Goal: Information Seeking & Learning: Learn about a topic

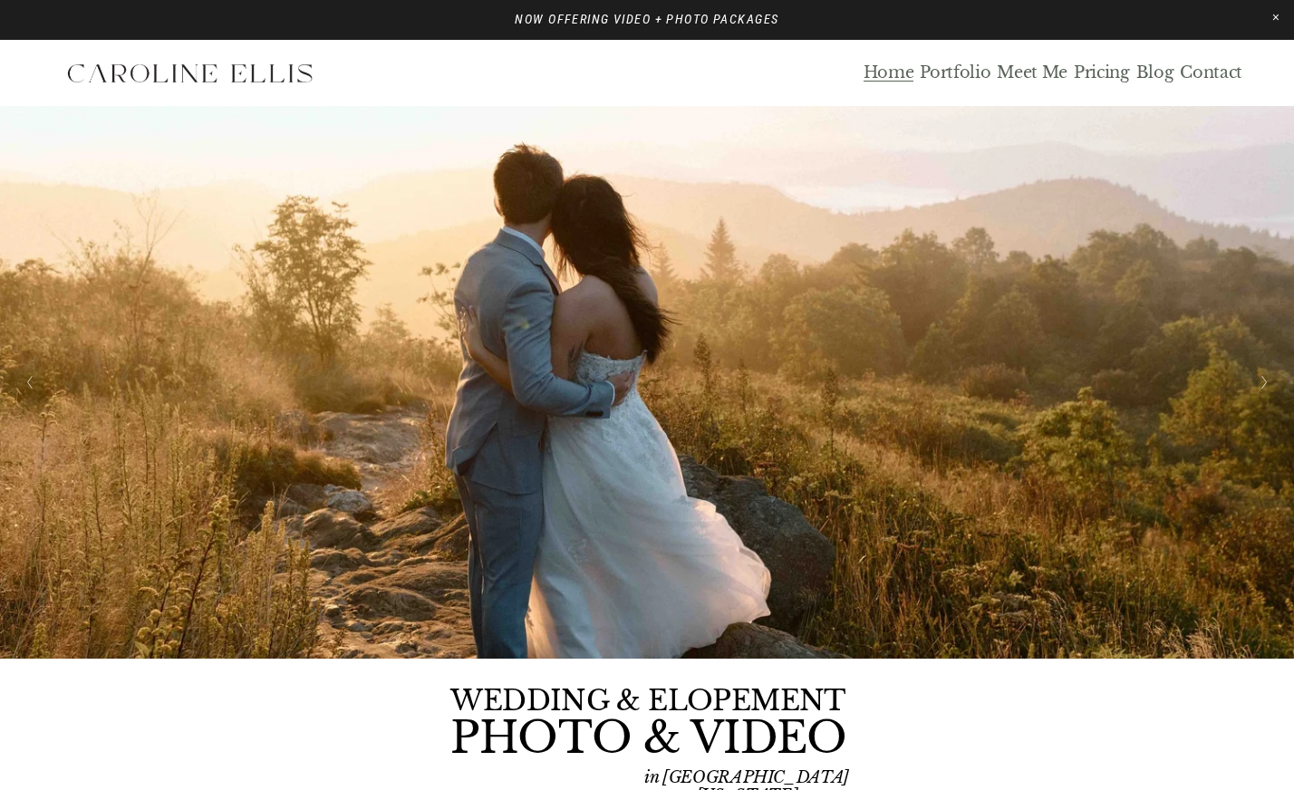
click at [1153, 71] on link "Blog" at bounding box center [1155, 73] width 38 height 21
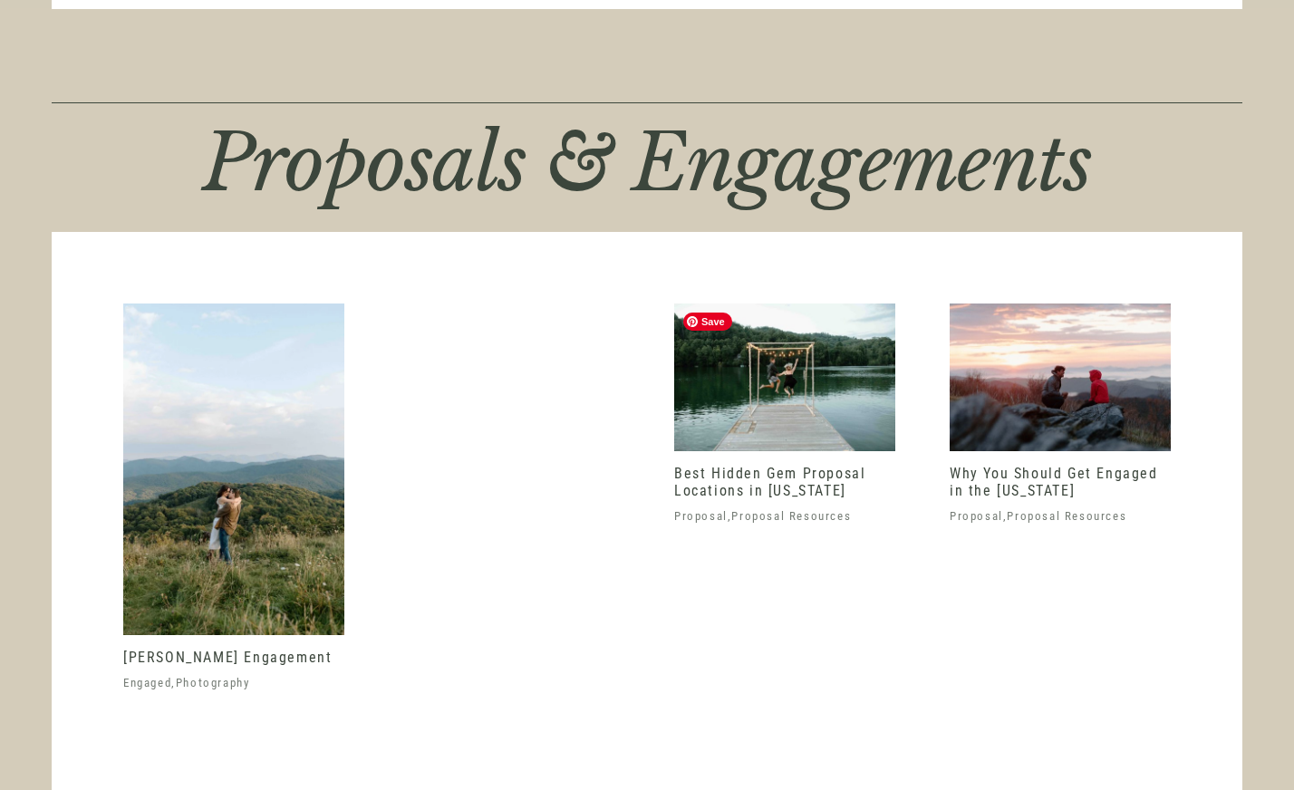
scroll to position [3221, 0]
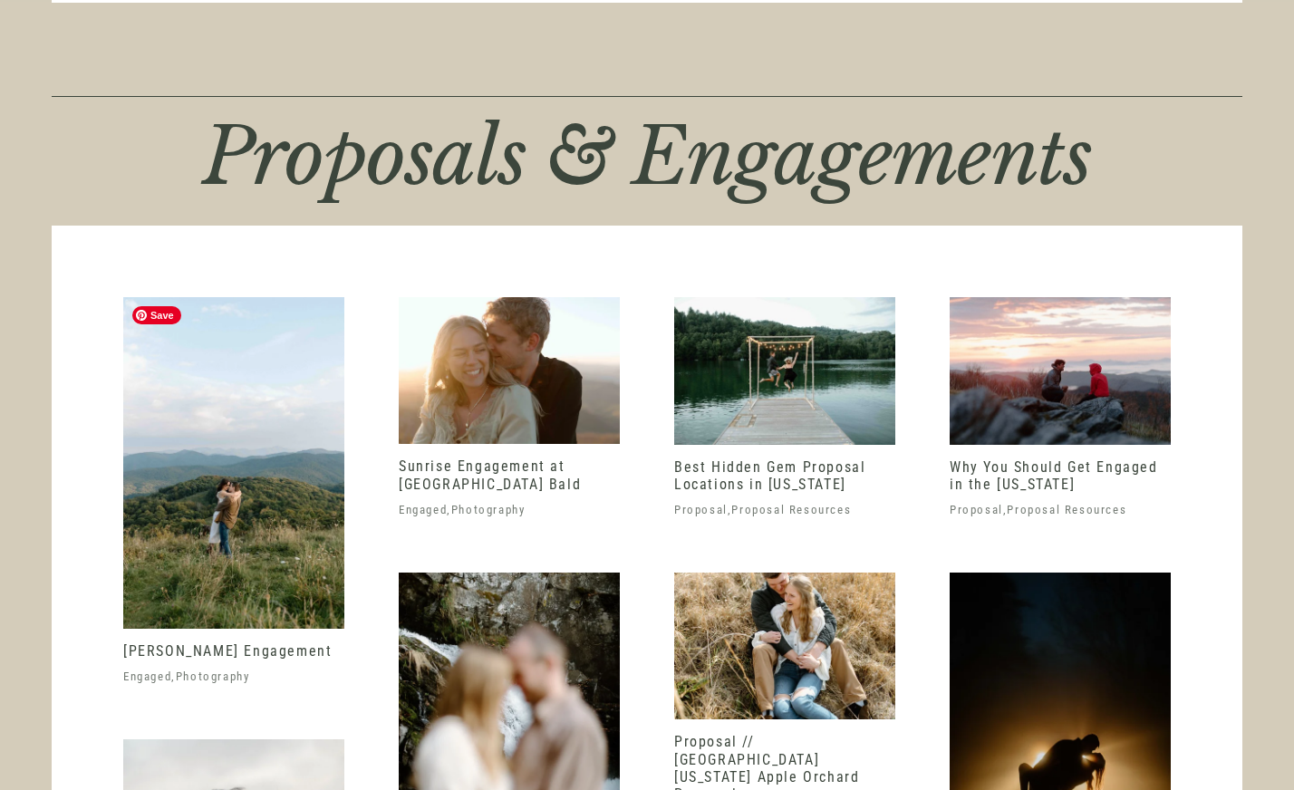
click at [294, 475] on img at bounding box center [233, 463] width 221 height 332
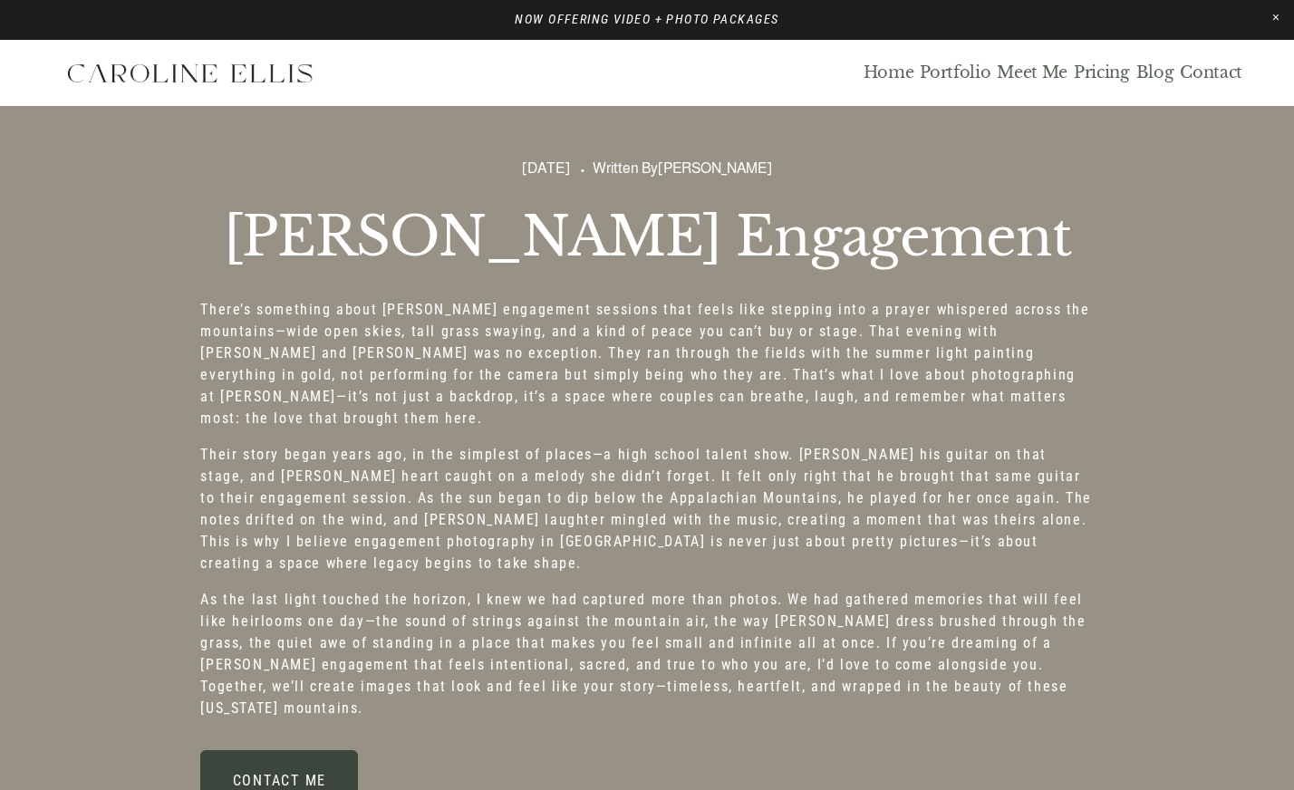
click at [949, 69] on link "Portfolio" at bounding box center [955, 73] width 71 height 21
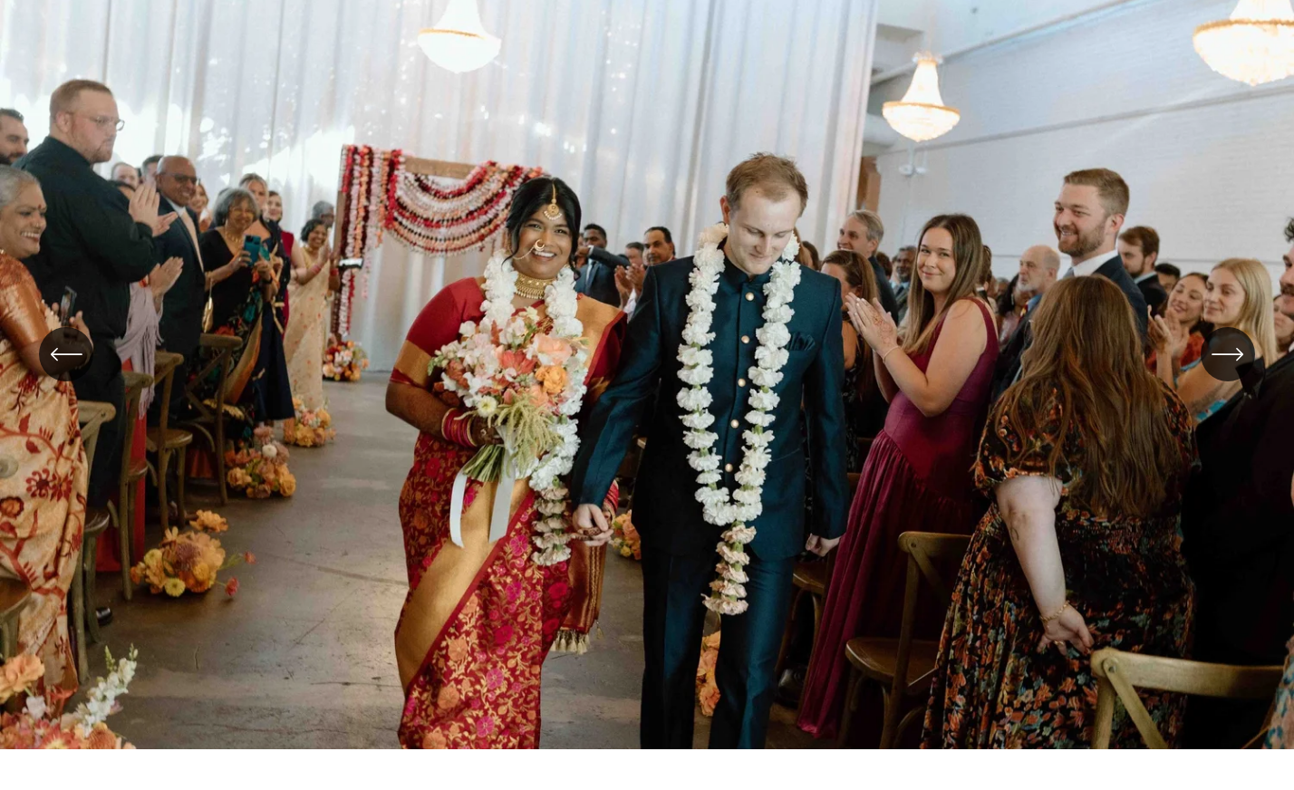
scroll to position [240, 0]
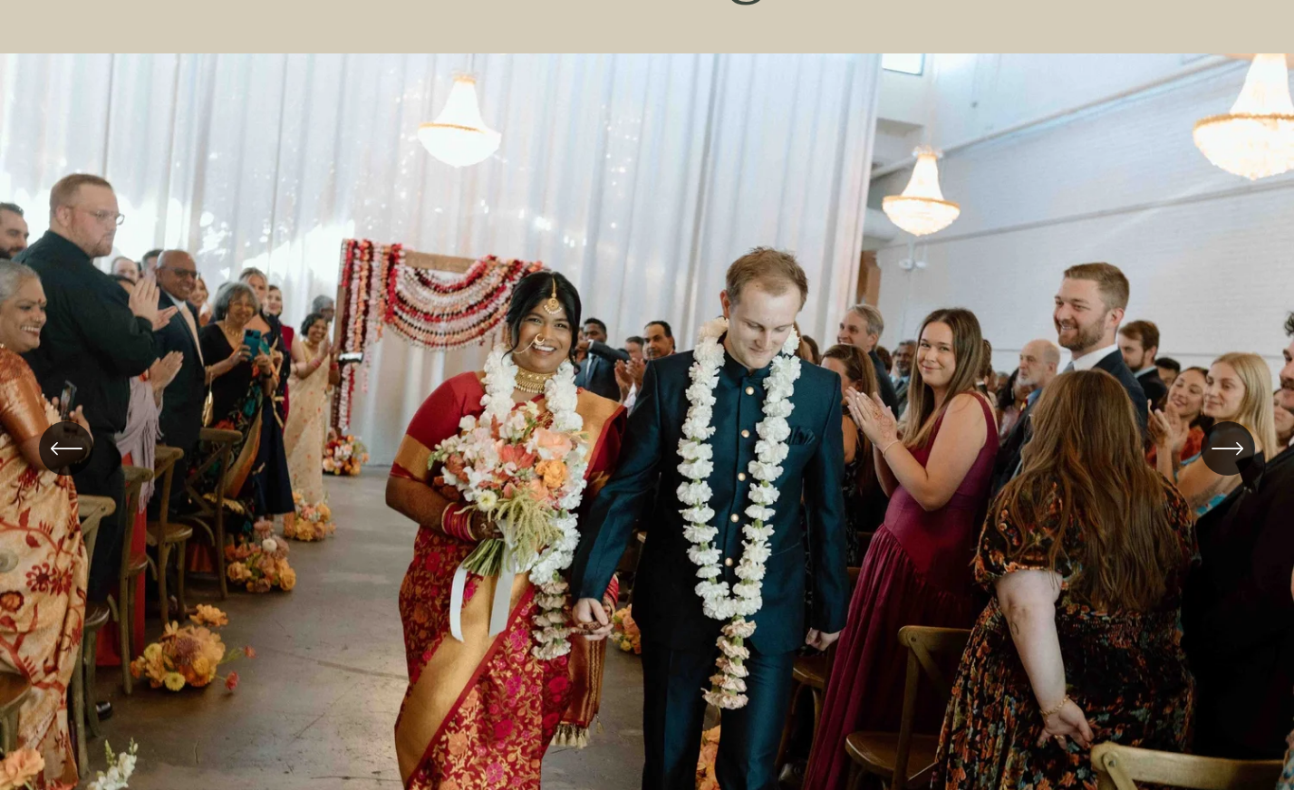
click at [1226, 455] on icon "\a \a \a Next\a \a" at bounding box center [1227, 448] width 33 height 33
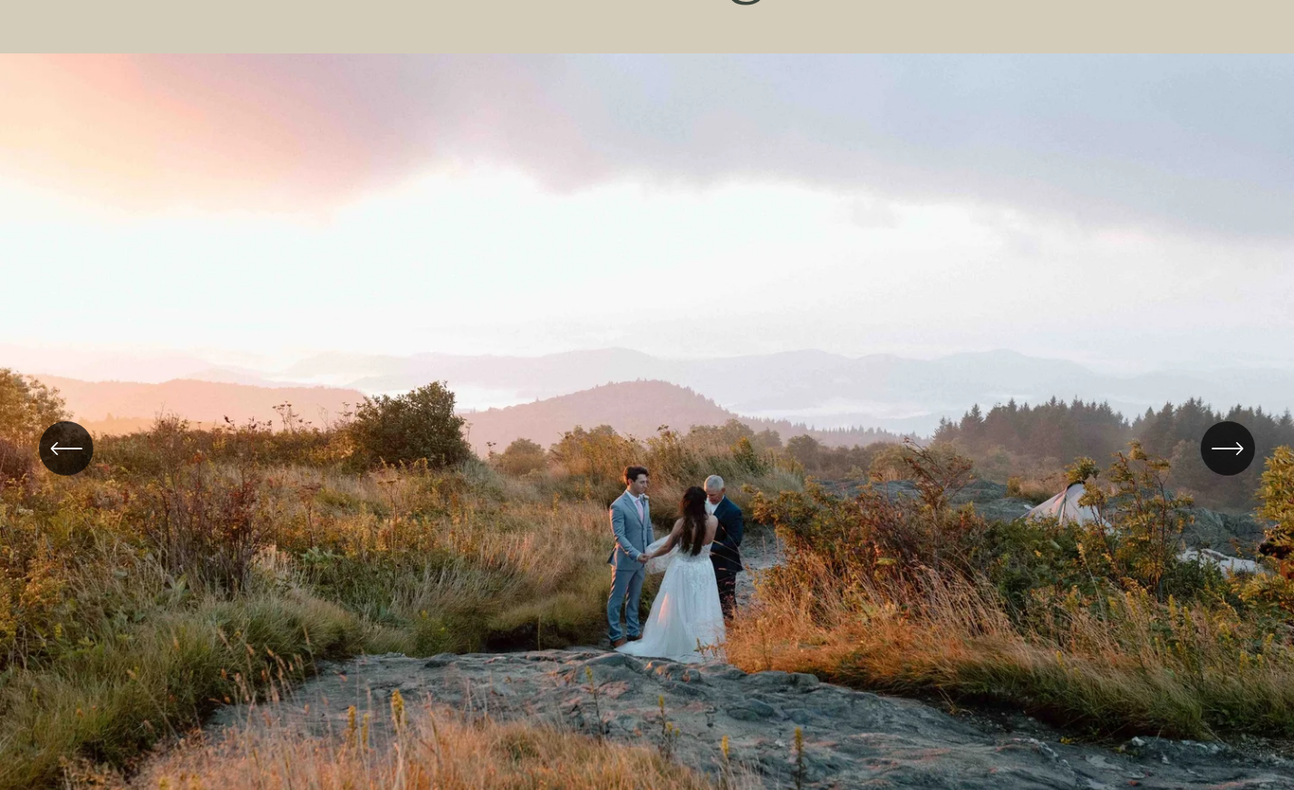
click at [1230, 448] on icon "\a \a \a Next\a \a" at bounding box center [1226, 448] width 29 height 0
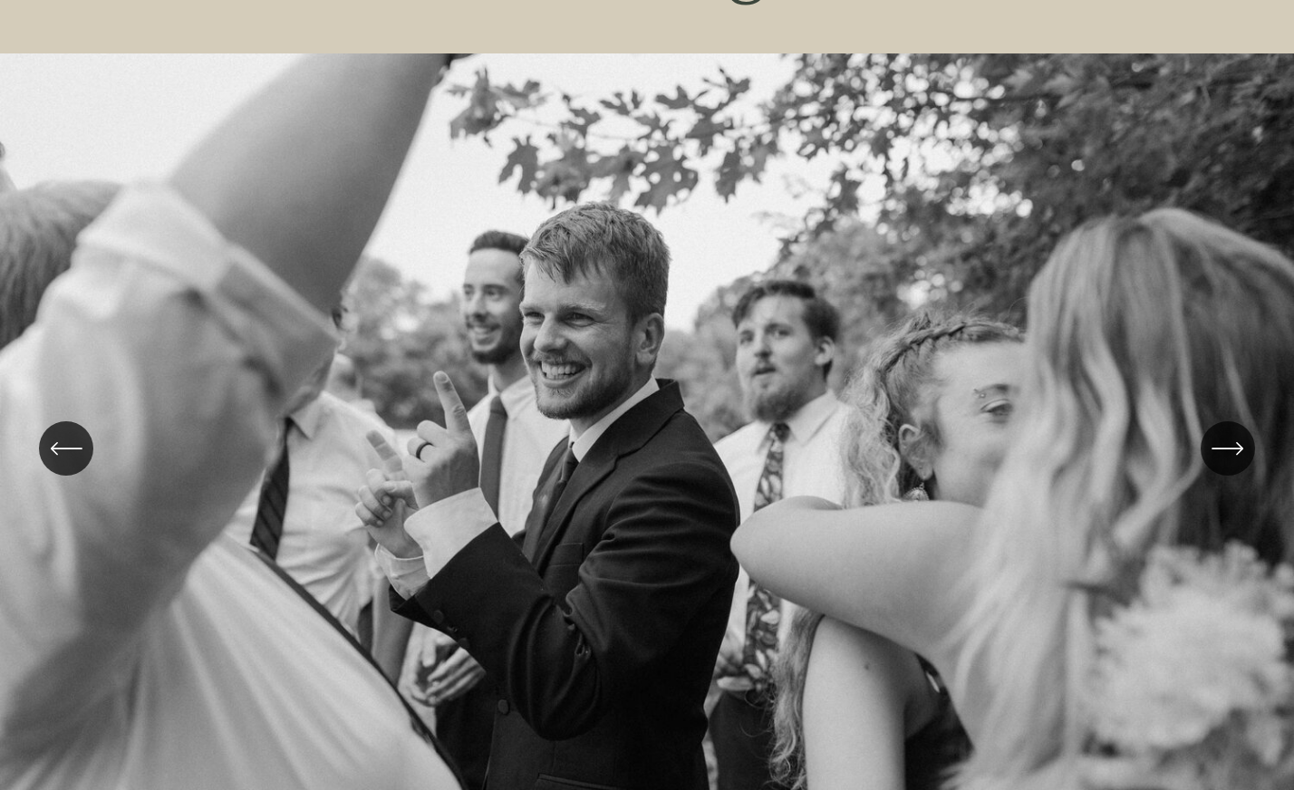
click at [1230, 448] on icon "\a \a \a Next\a \a" at bounding box center [1226, 448] width 29 height 0
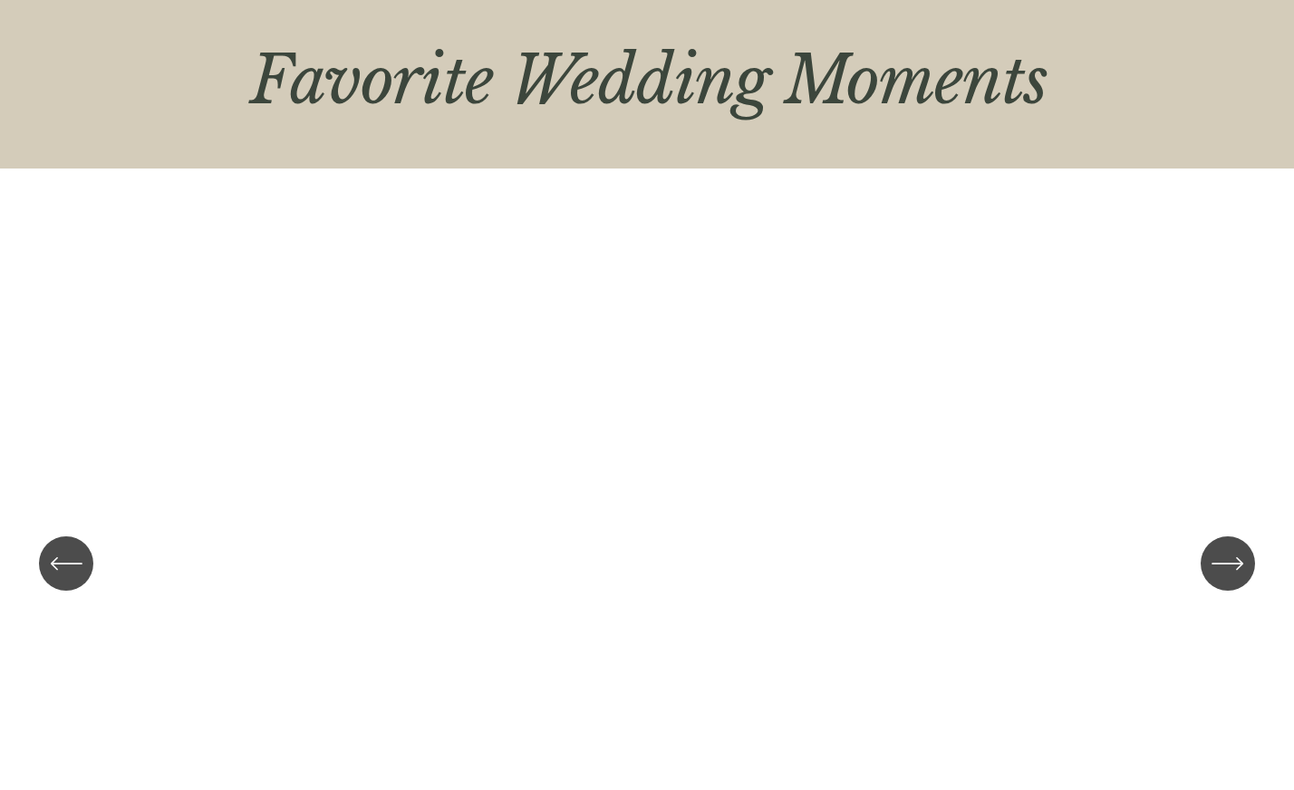
scroll to position [0, 0]
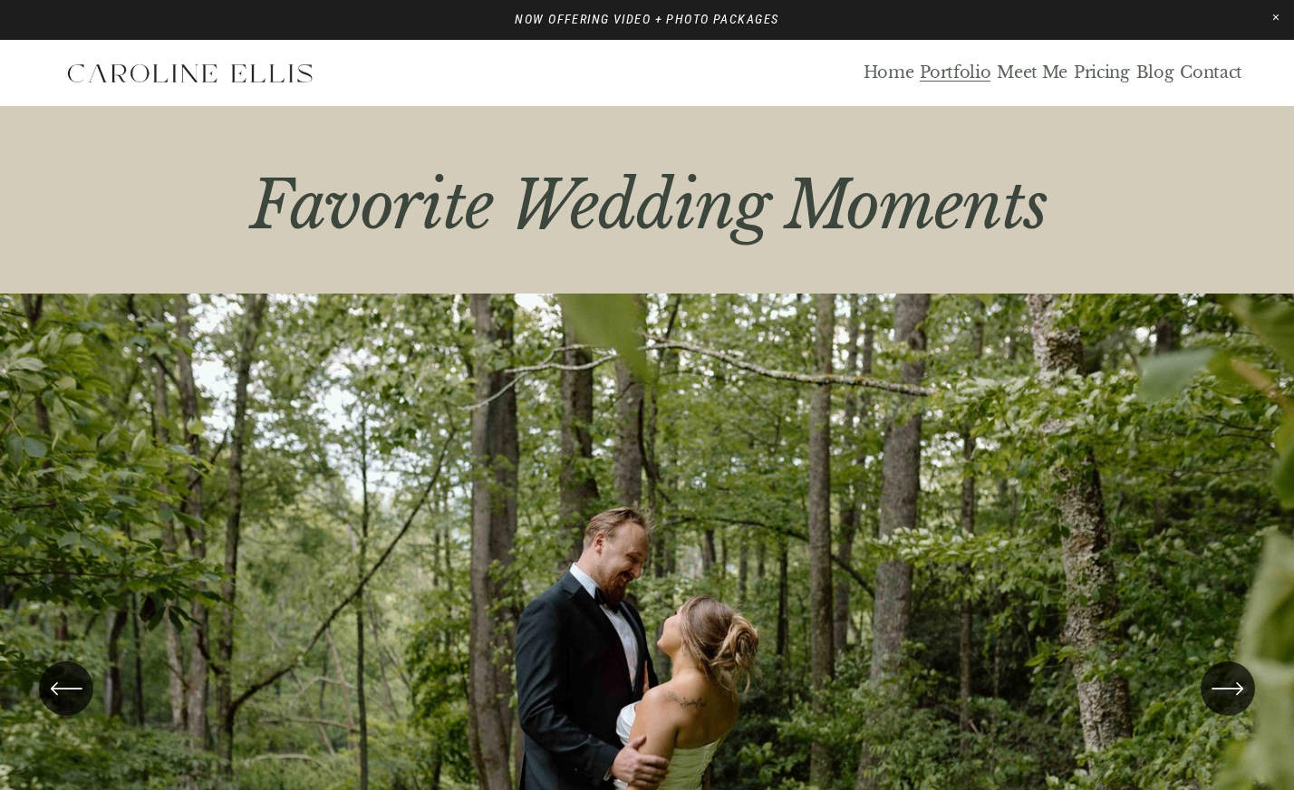
click at [213, 78] on img at bounding box center [189, 73] width 275 height 45
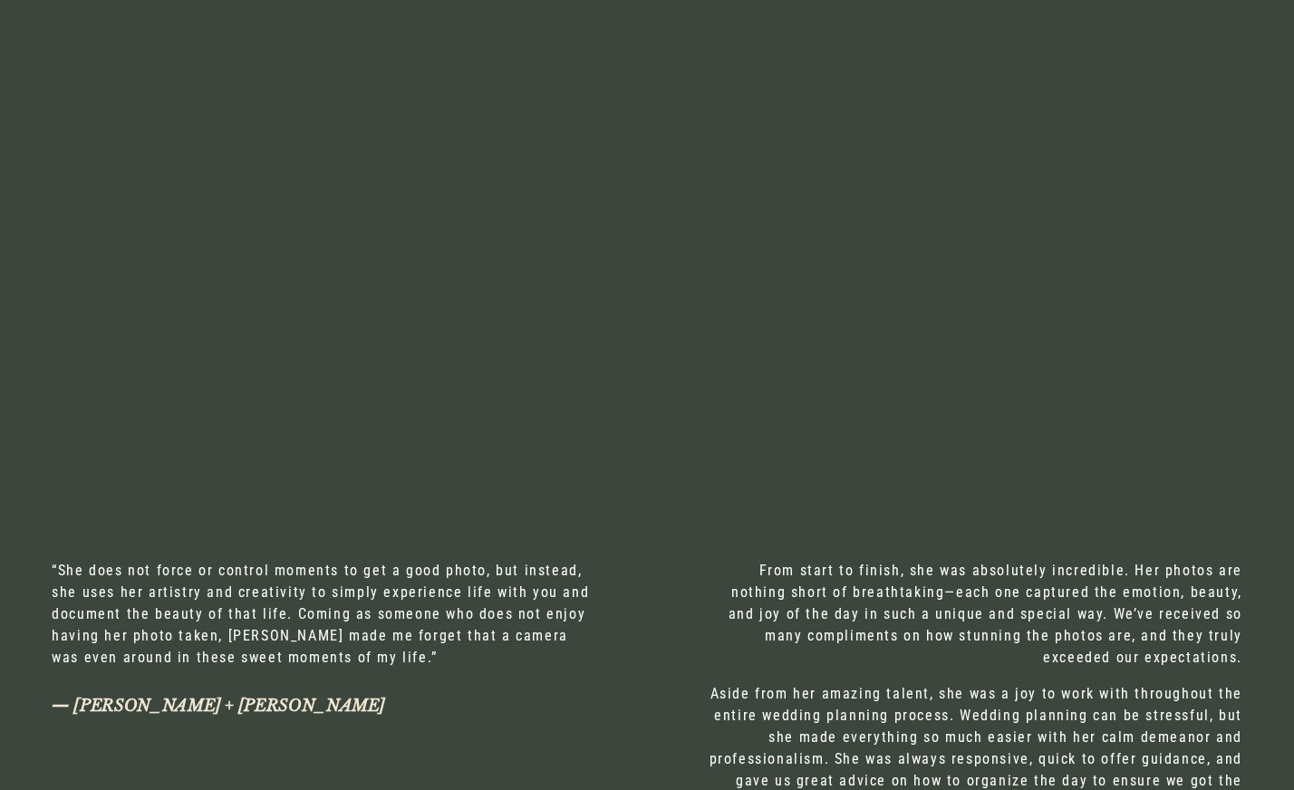
scroll to position [5517, 0]
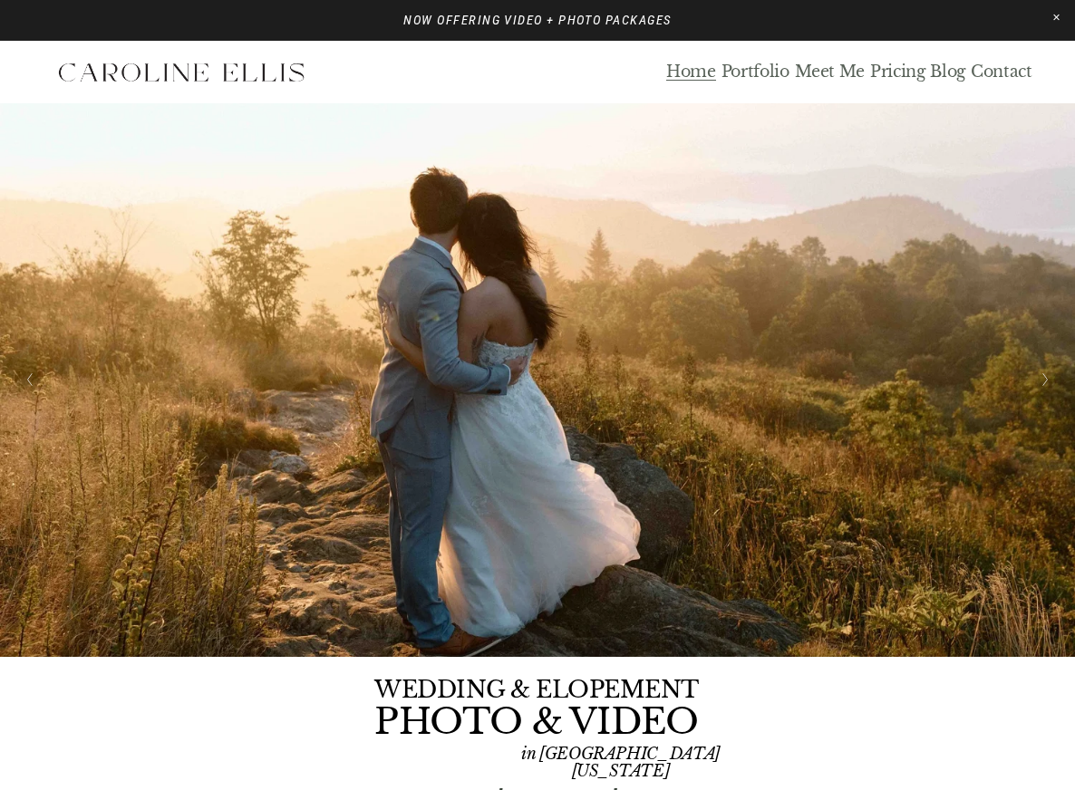
click at [952, 80] on link "Blog" at bounding box center [947, 72] width 35 height 21
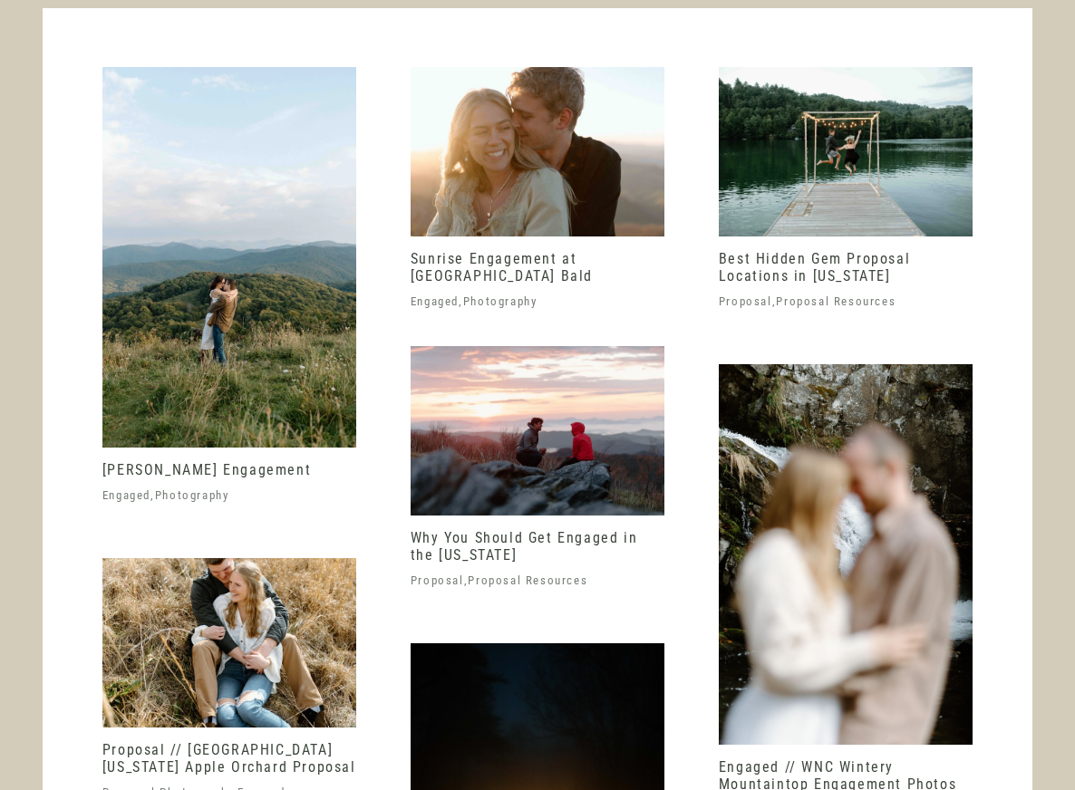
scroll to position [4162, 0]
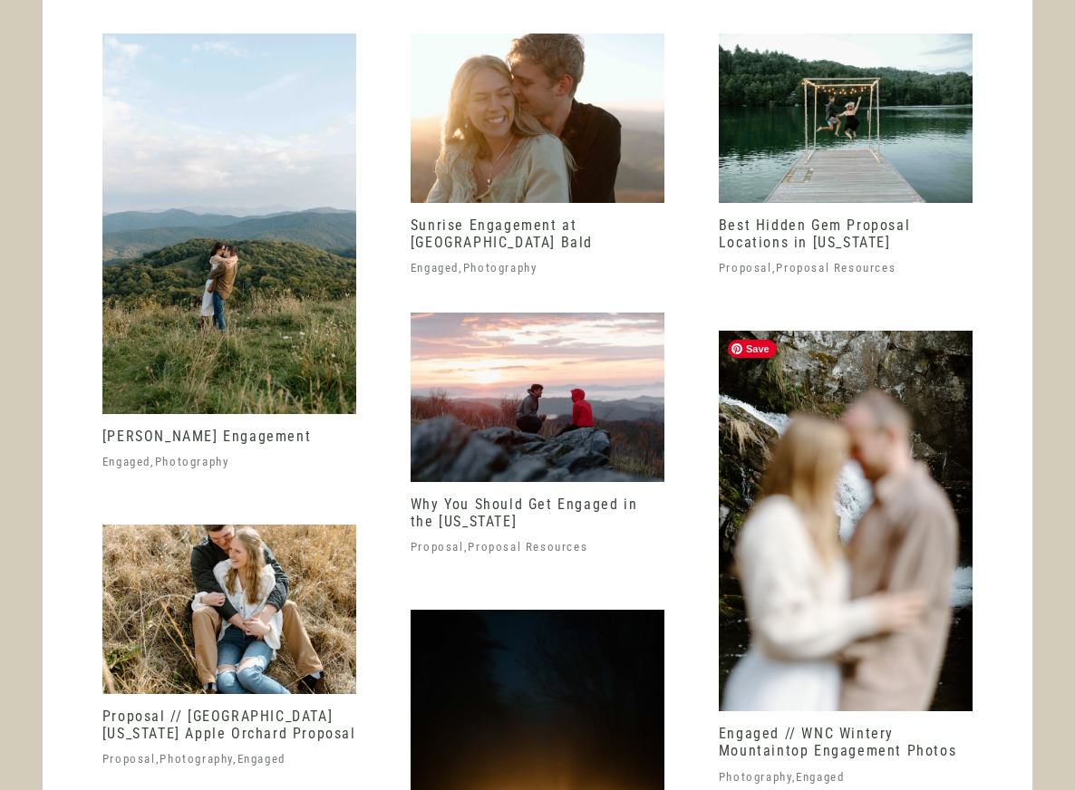
click at [795, 480] on img at bounding box center [845, 521] width 254 height 381
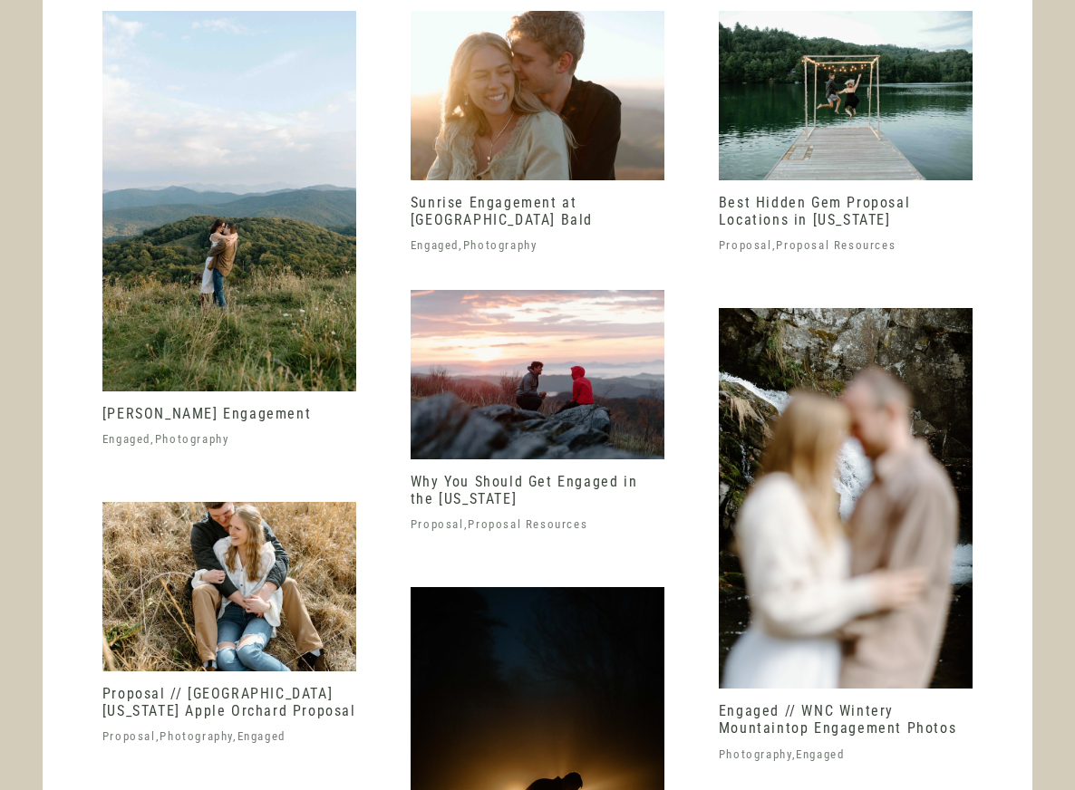
scroll to position [4181, 0]
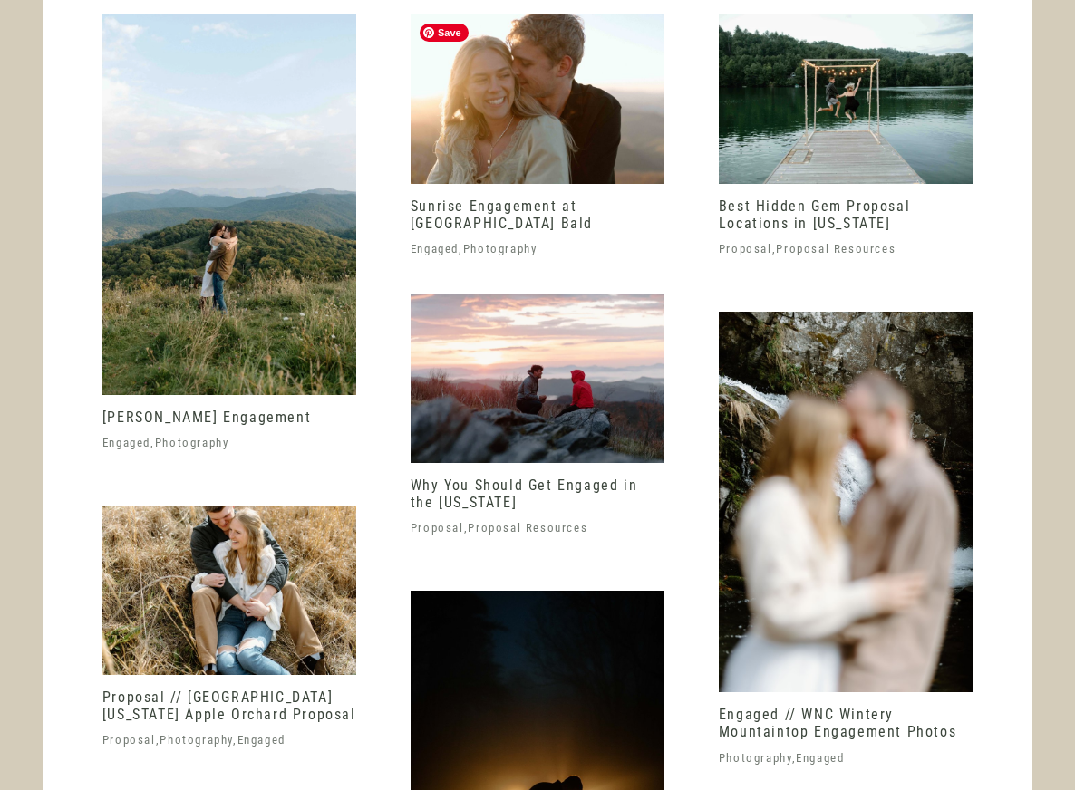
click at [579, 120] on img at bounding box center [537, 98] width 254 height 169
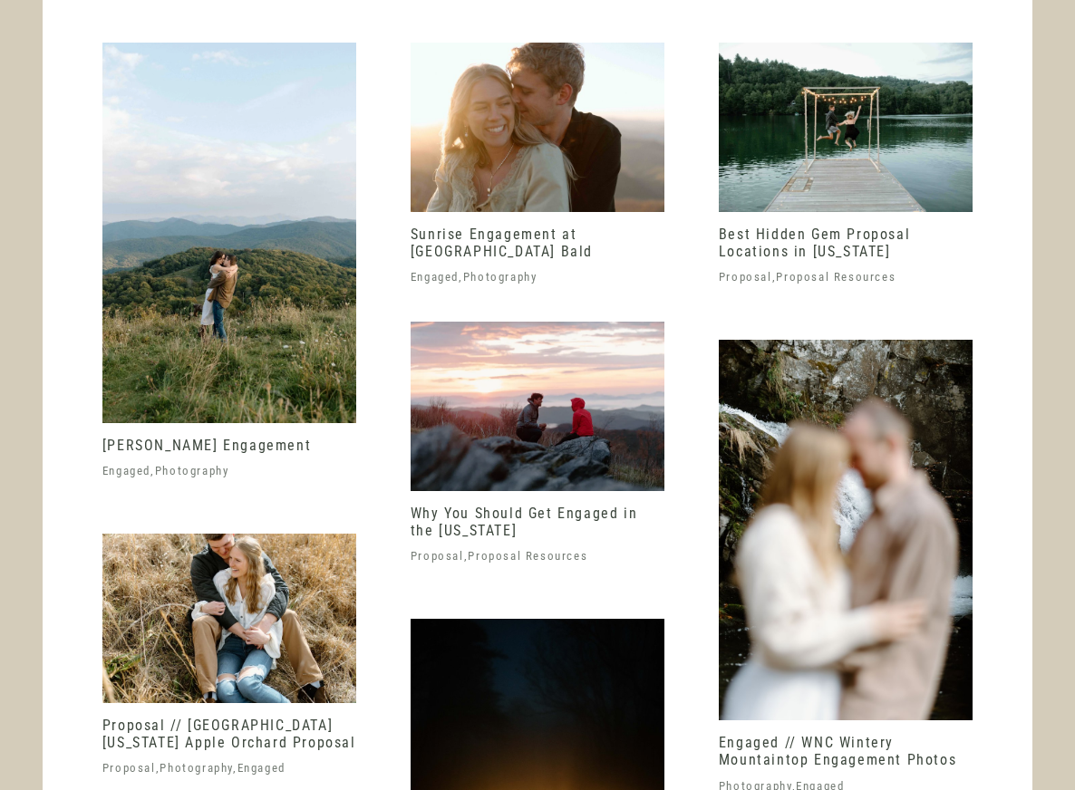
scroll to position [4144, 0]
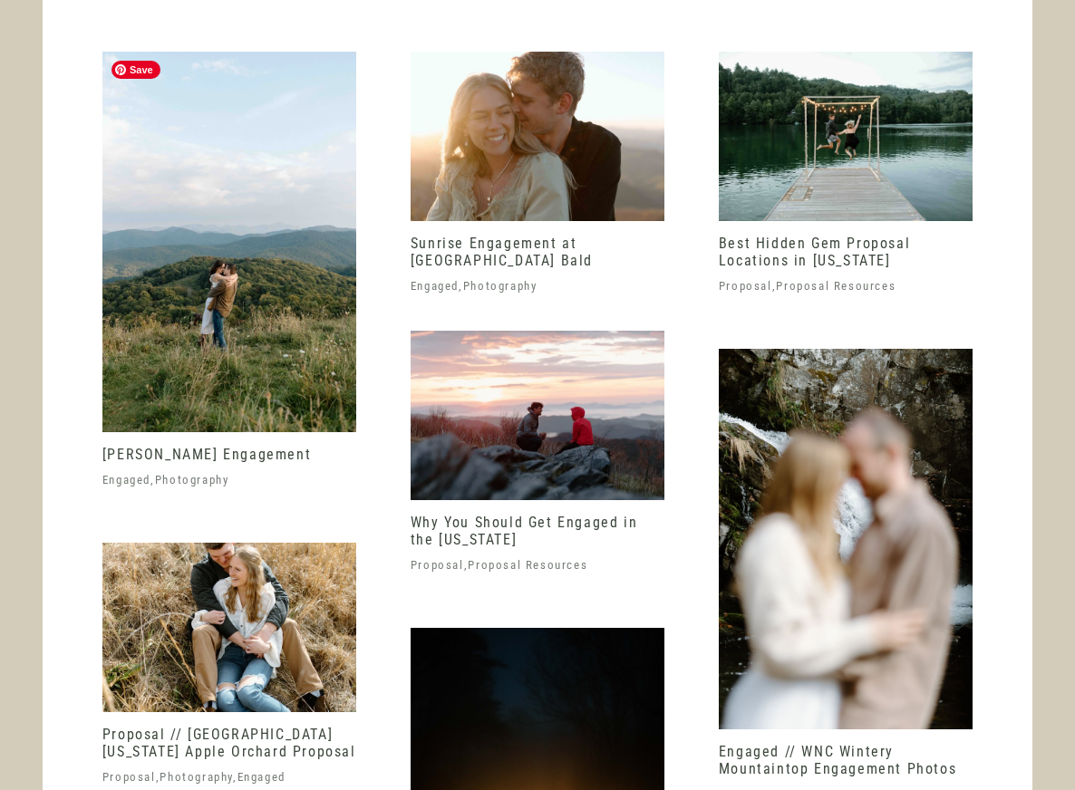
click at [186, 328] on img at bounding box center [229, 242] width 254 height 381
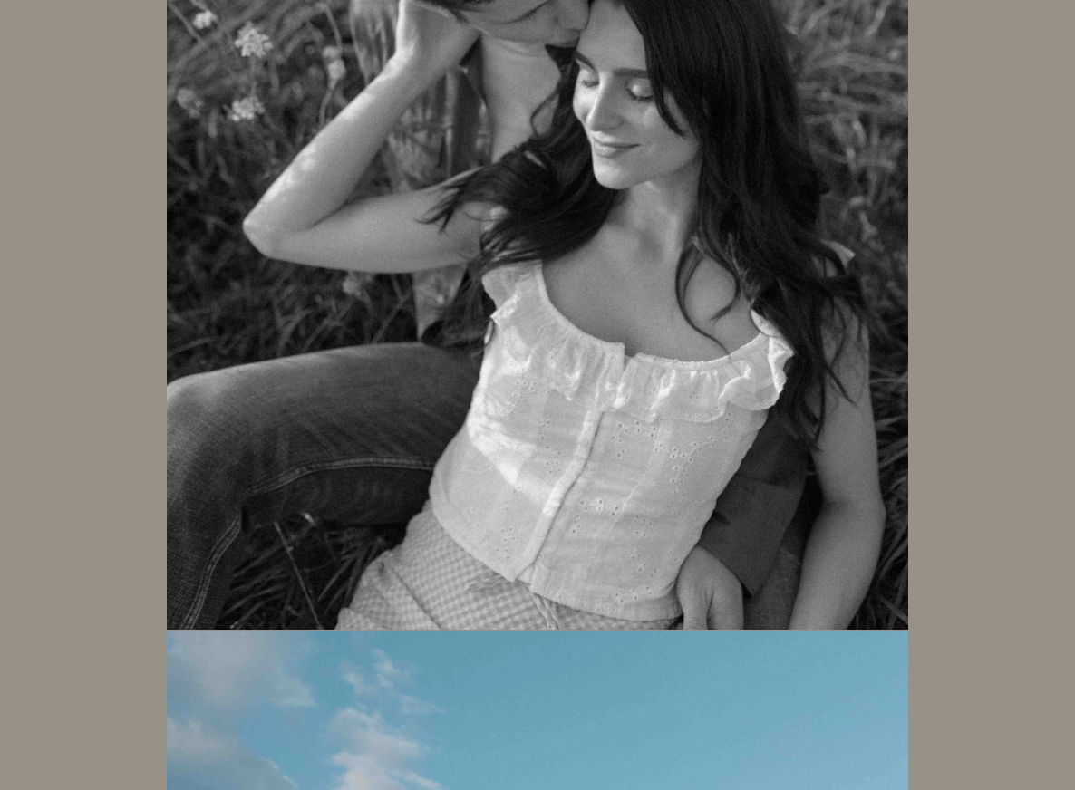
scroll to position [7883, 0]
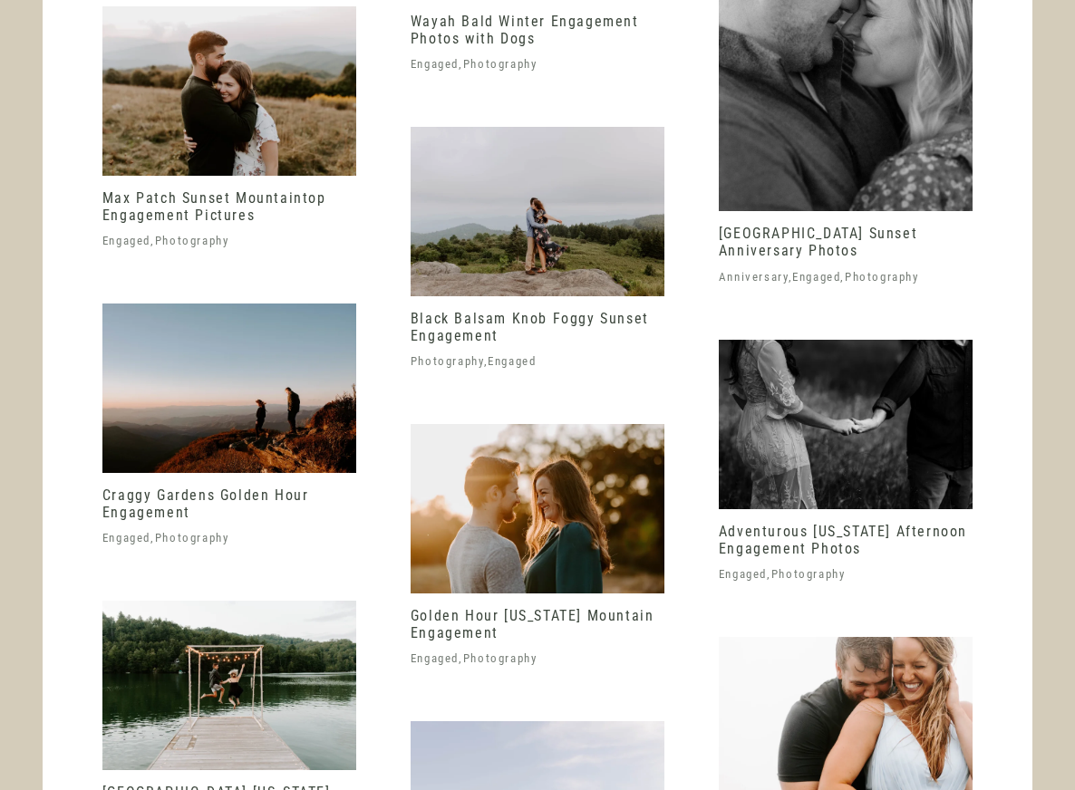
scroll to position [6819, 0]
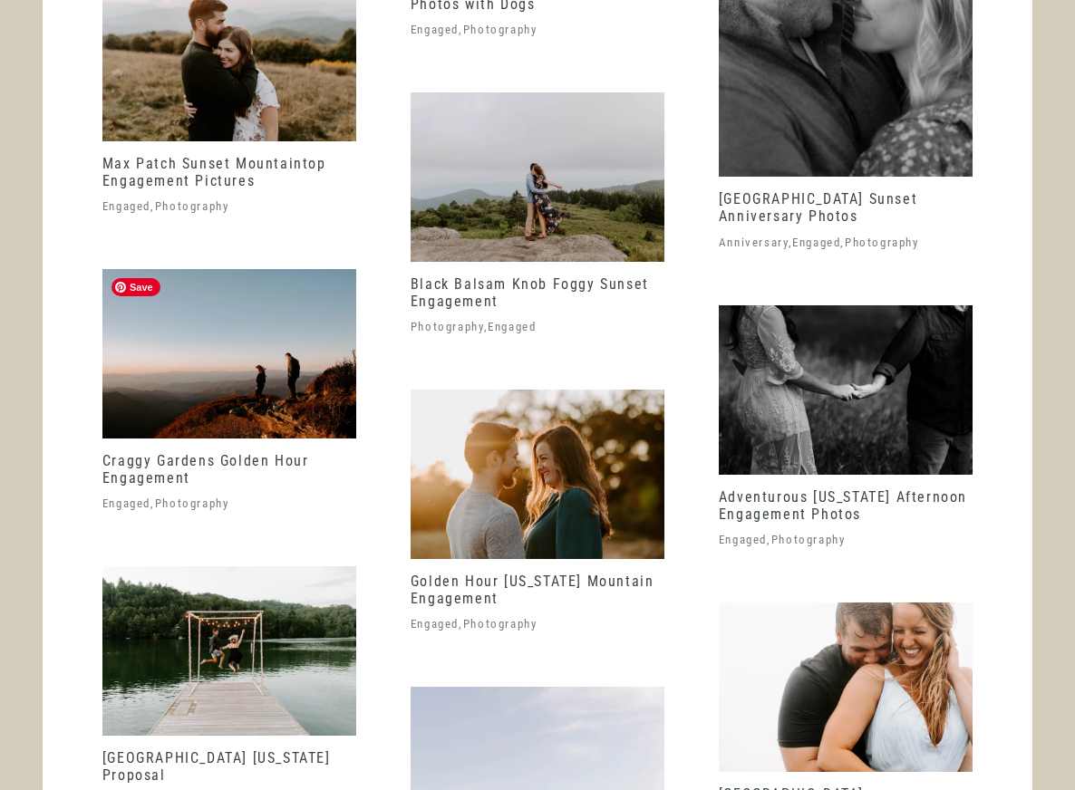
click at [185, 385] on img at bounding box center [229, 353] width 254 height 169
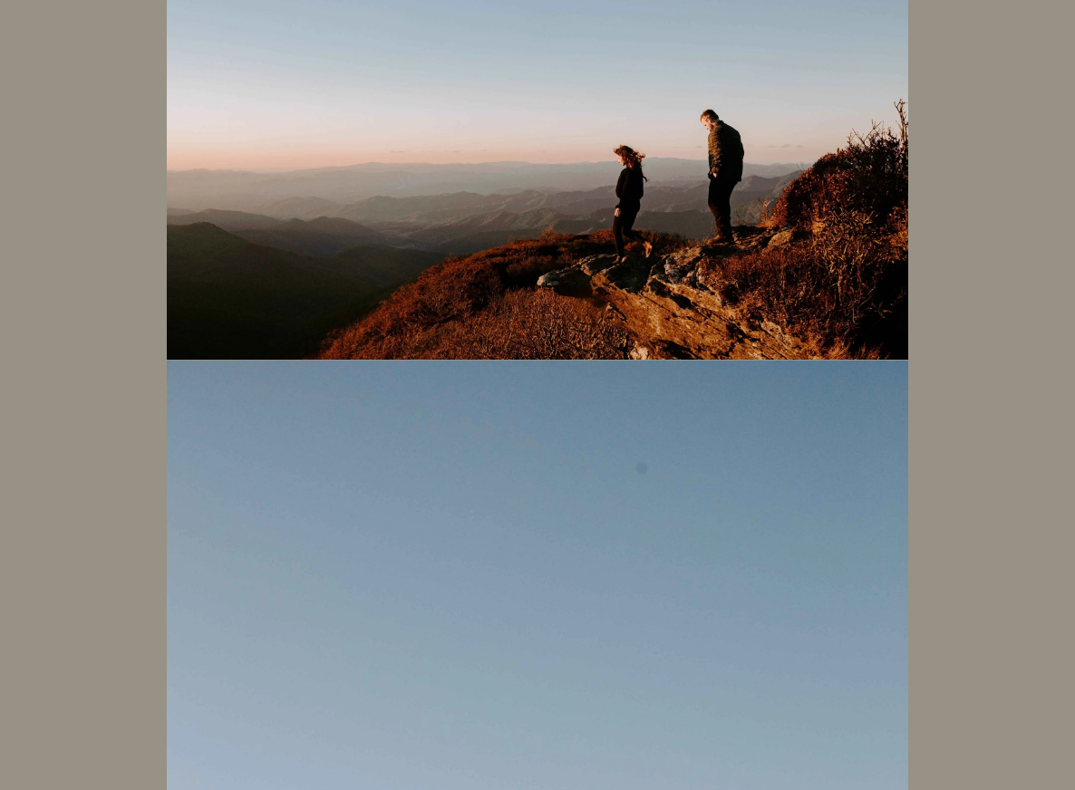
scroll to position [38322, 0]
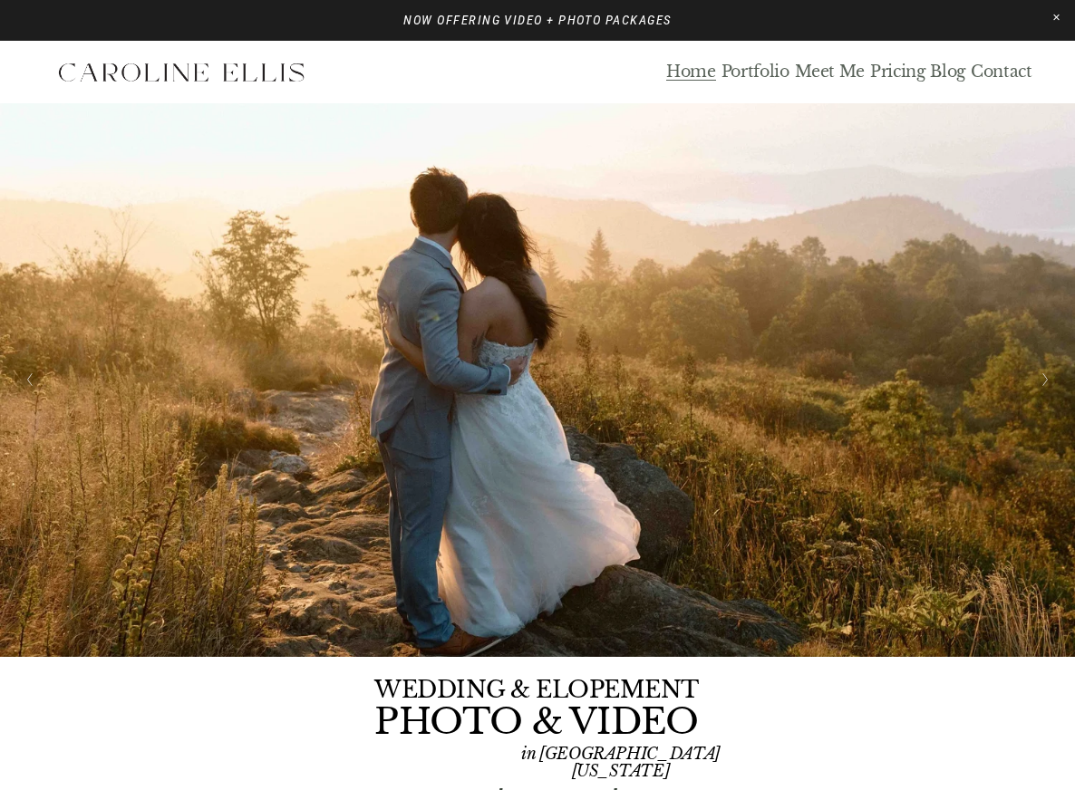
click at [932, 72] on link "Blog" at bounding box center [947, 72] width 35 height 21
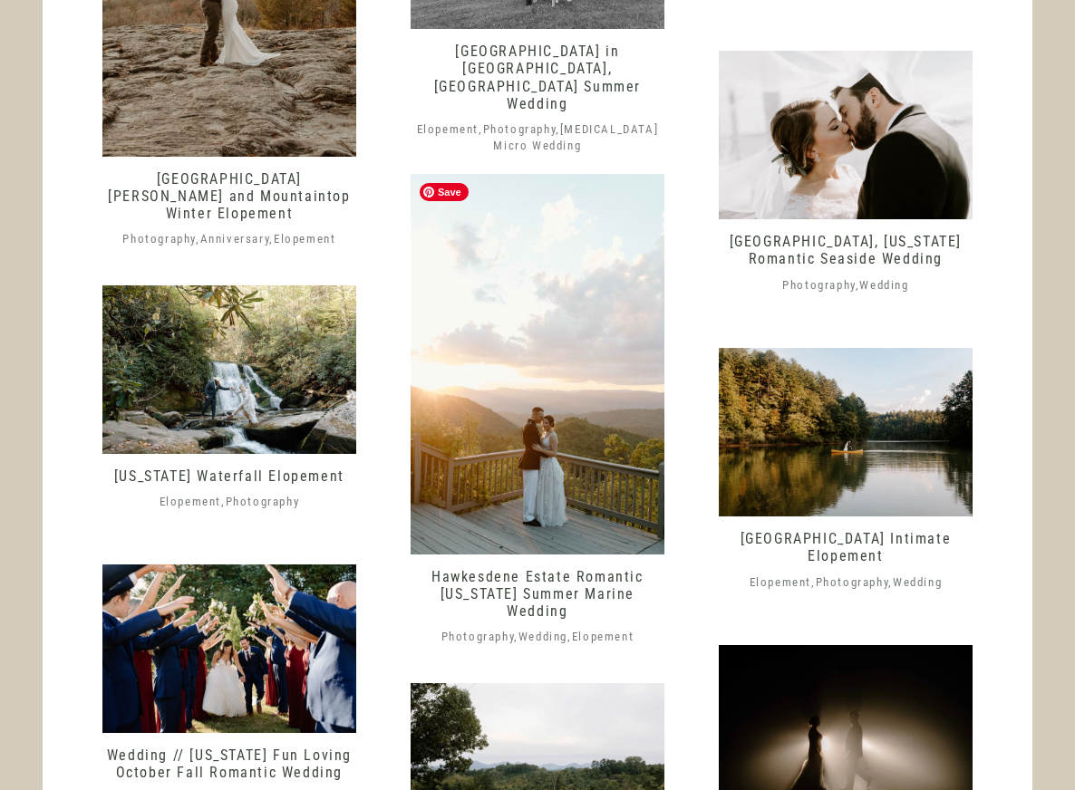
scroll to position [2346, 0]
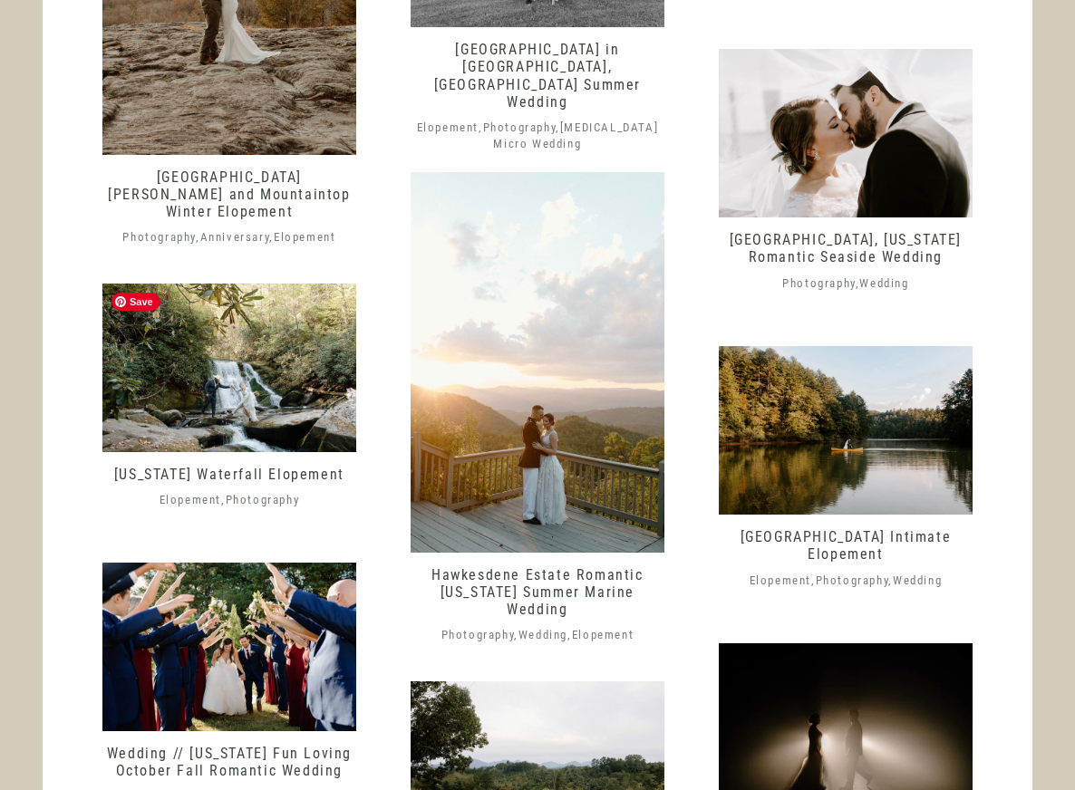
click at [305, 378] on img at bounding box center [229, 368] width 254 height 169
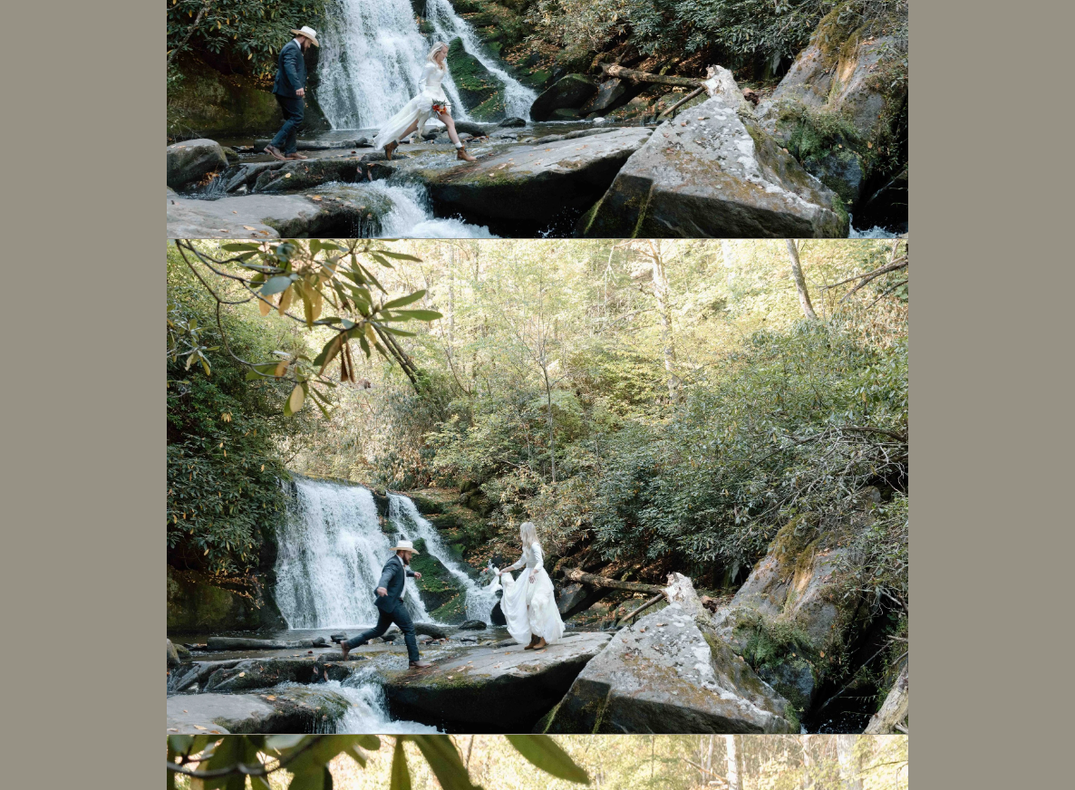
scroll to position [2479, 0]
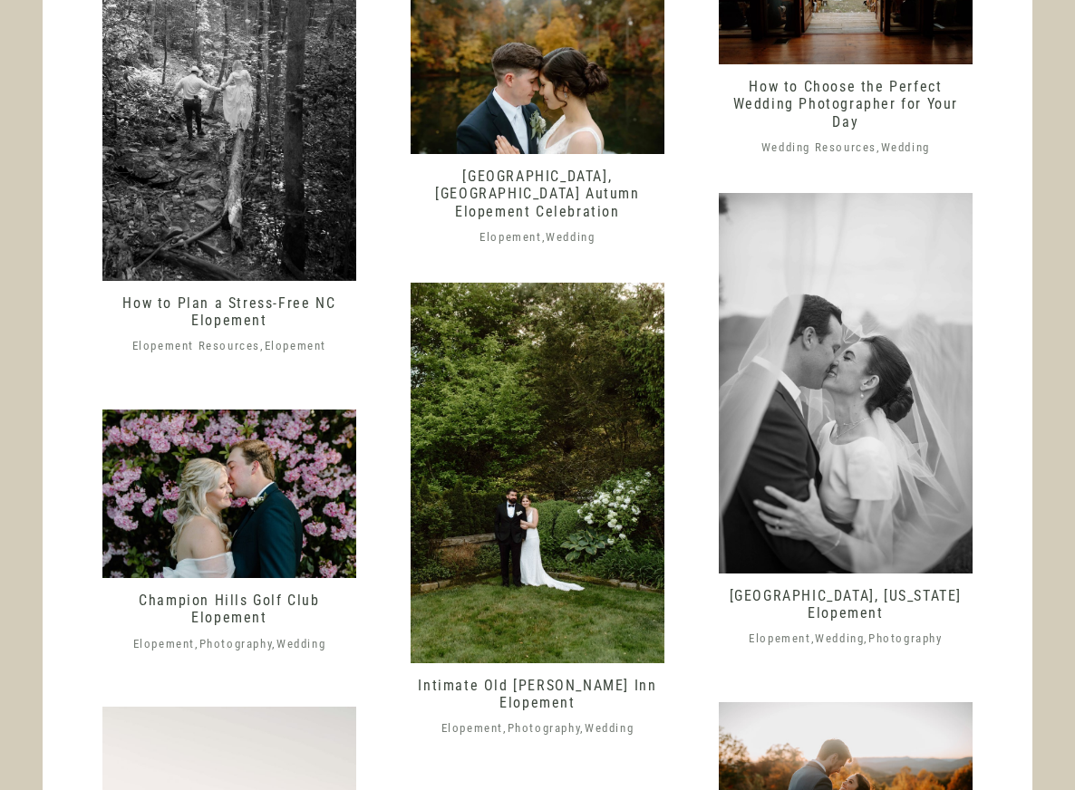
scroll to position [1422, 0]
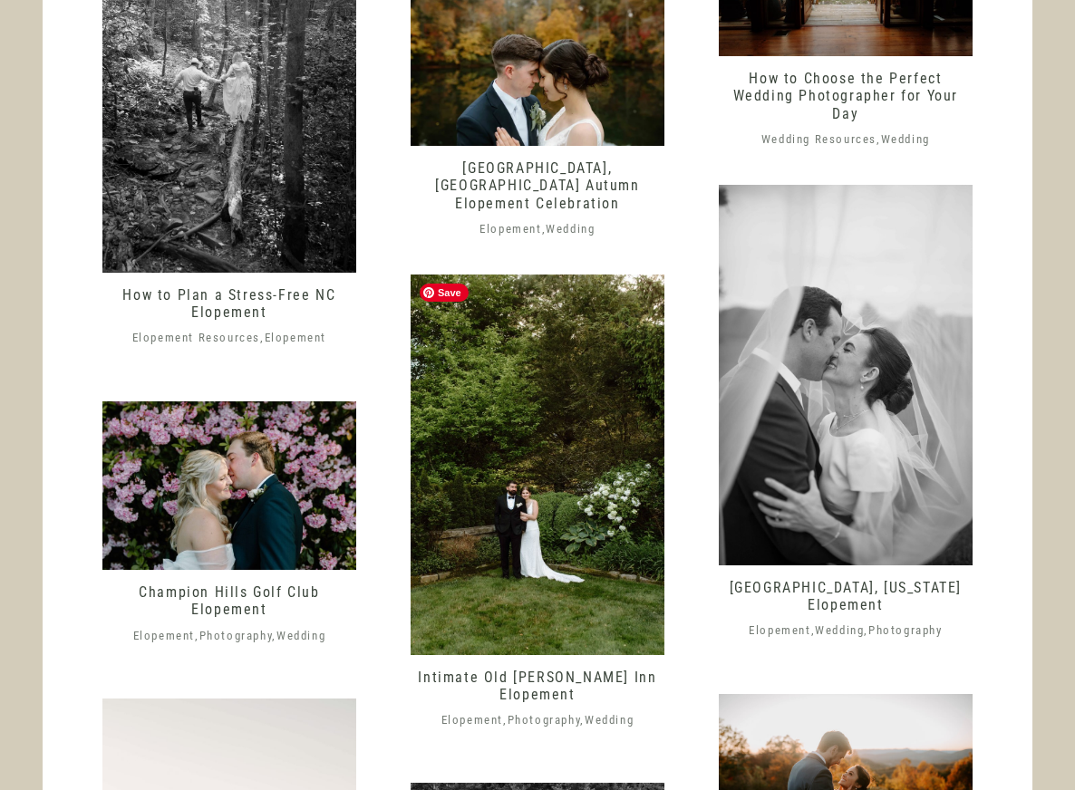
click at [584, 471] on img at bounding box center [537, 465] width 254 height 381
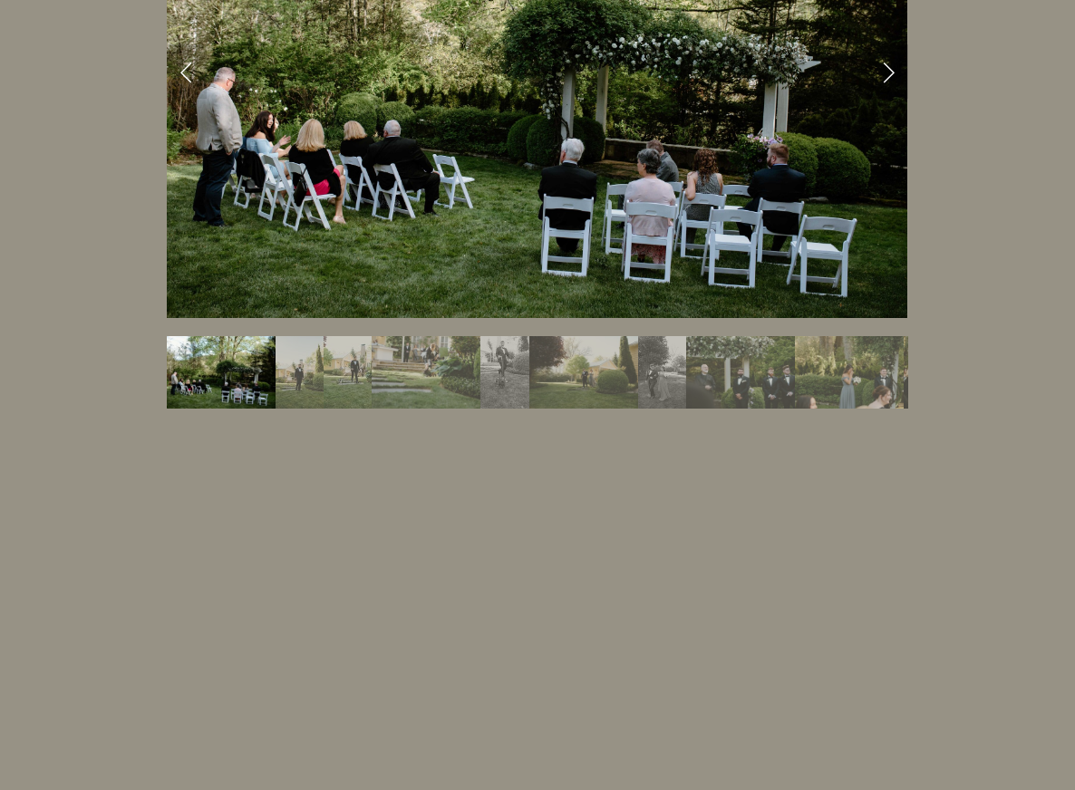
scroll to position [3185, 0]
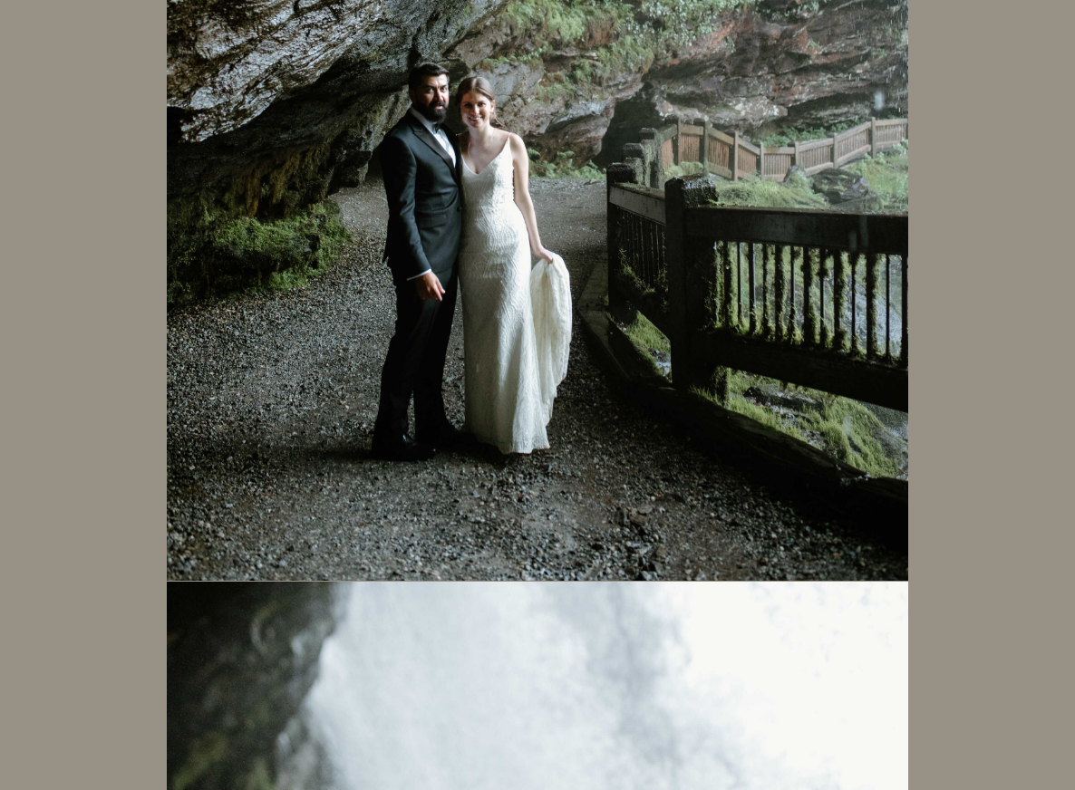
scroll to position [26926, 0]
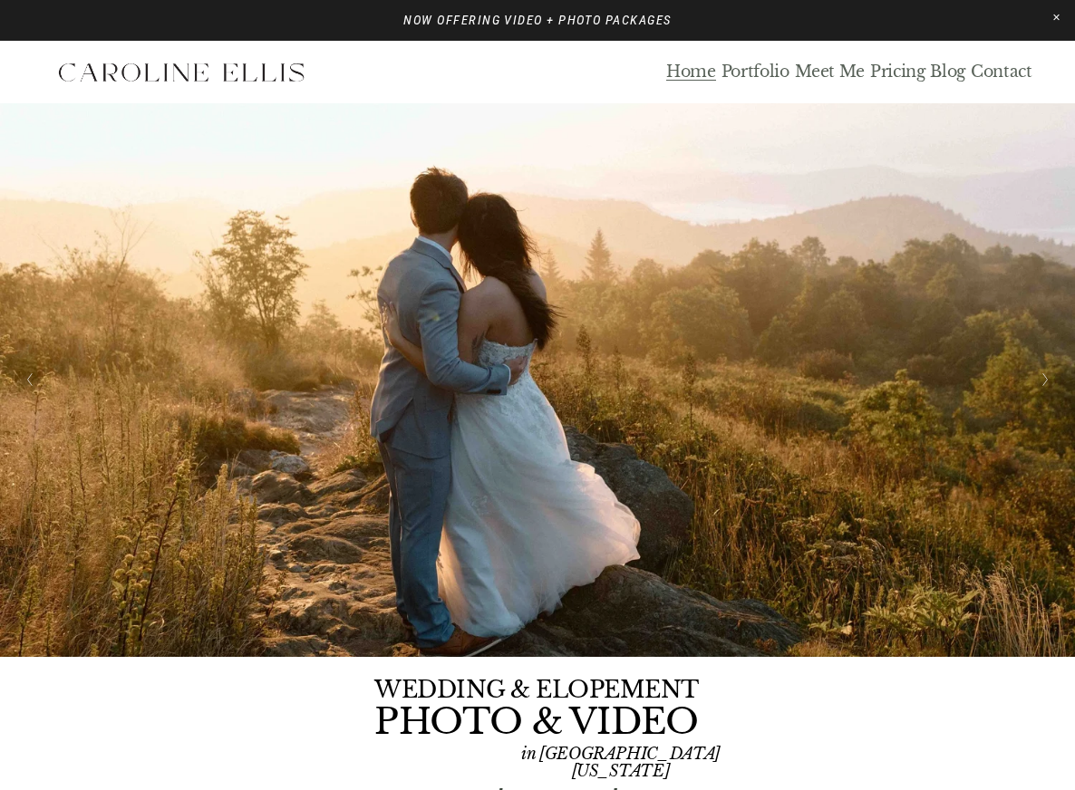
click at [954, 74] on link "Blog" at bounding box center [947, 72] width 35 height 21
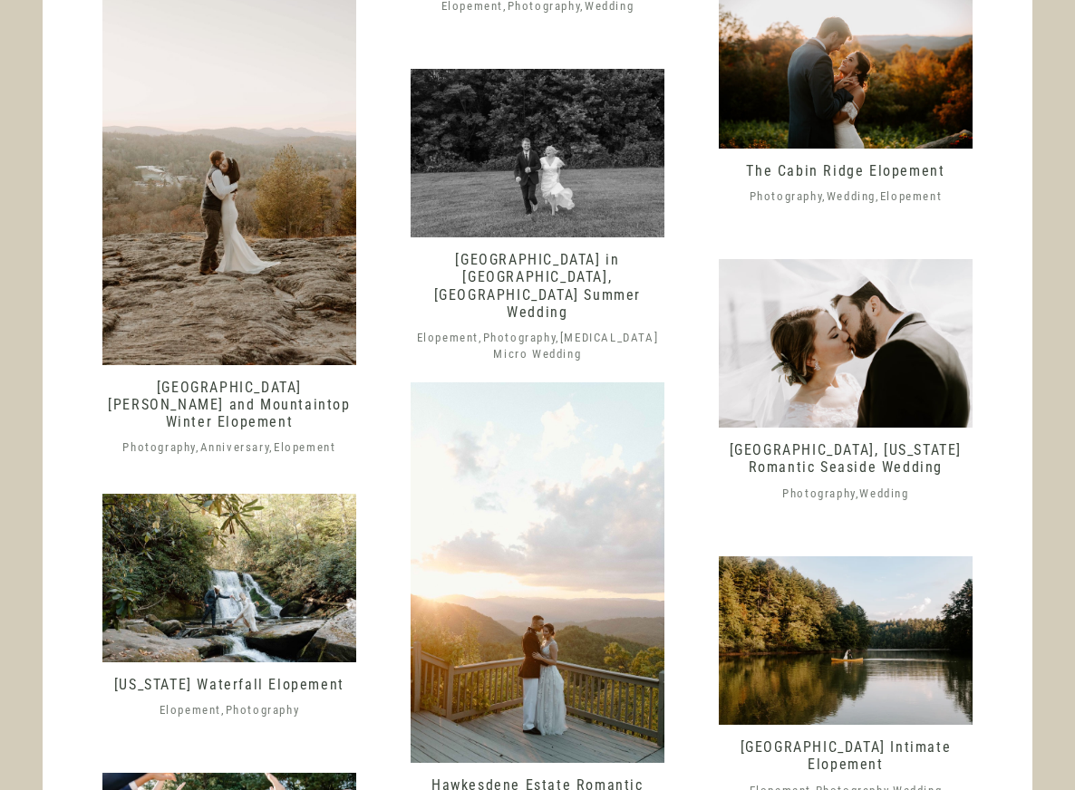
scroll to position [2103, 0]
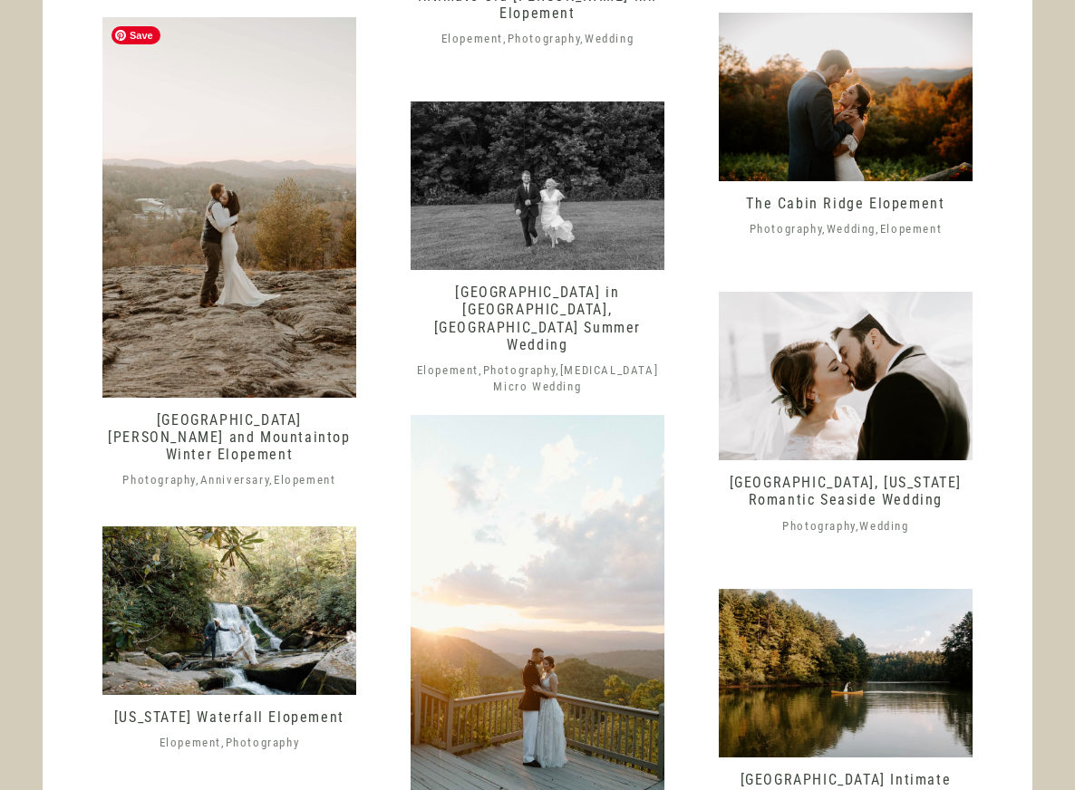
click at [207, 341] on img at bounding box center [229, 207] width 254 height 381
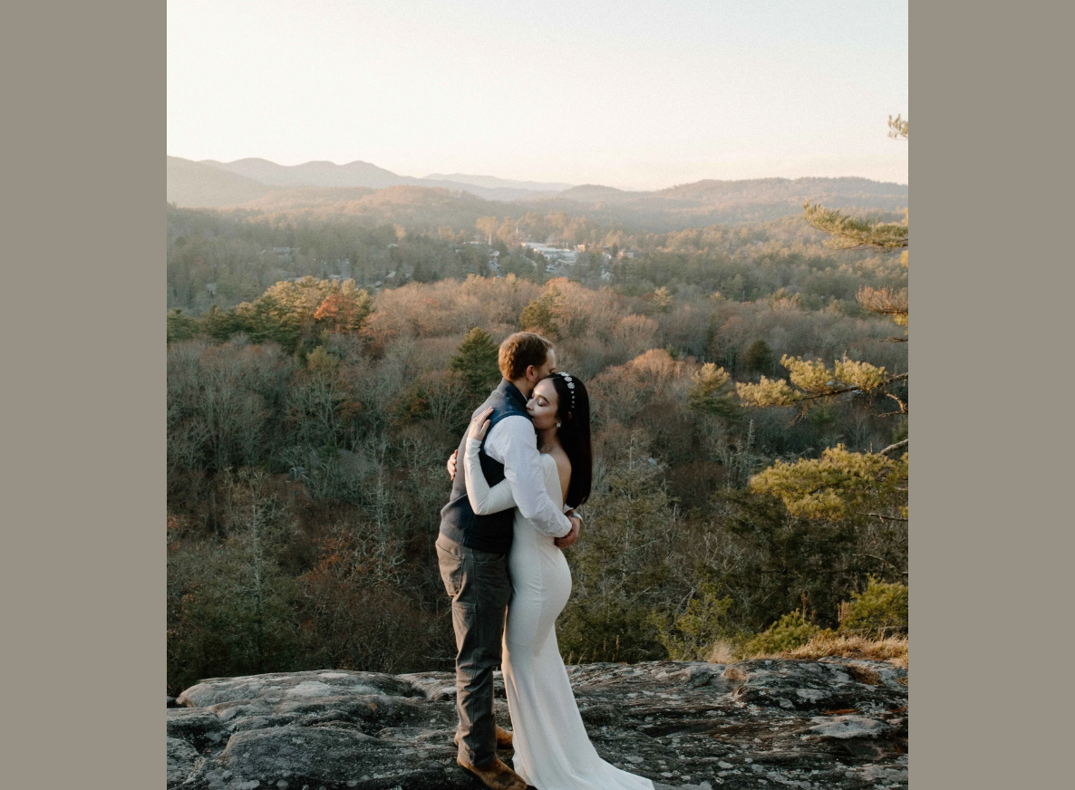
scroll to position [26100, 0]
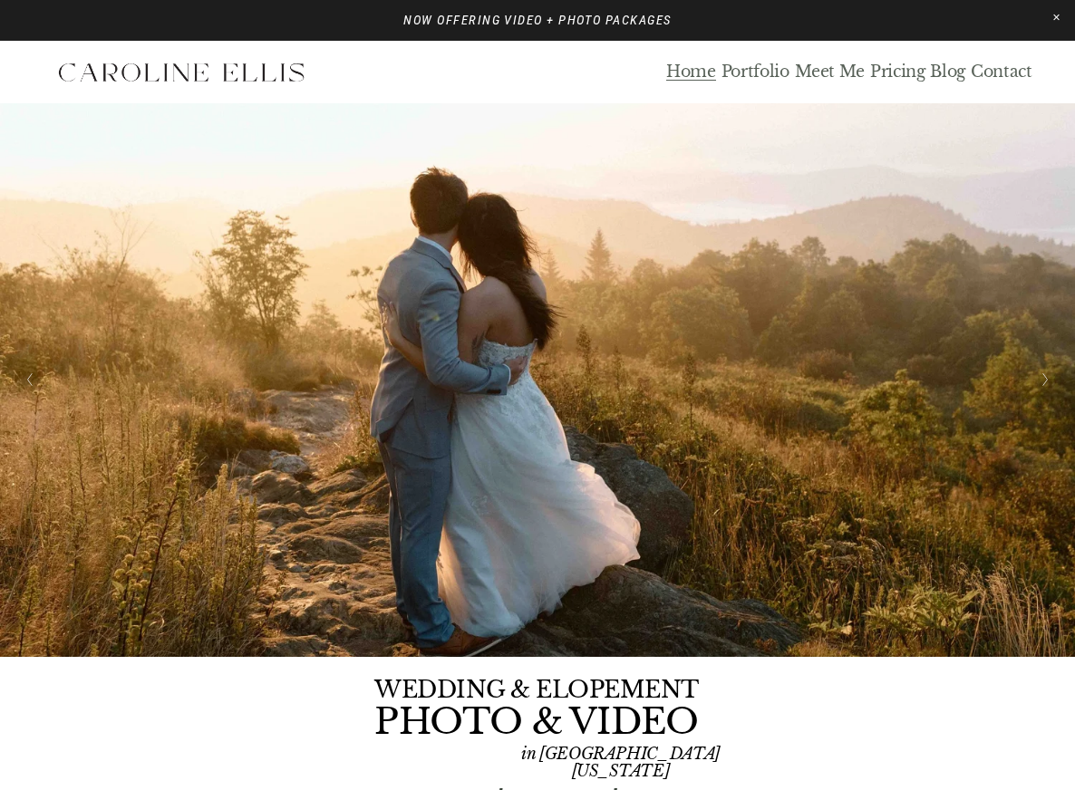
click at [956, 67] on link "Blog" at bounding box center [947, 72] width 35 height 21
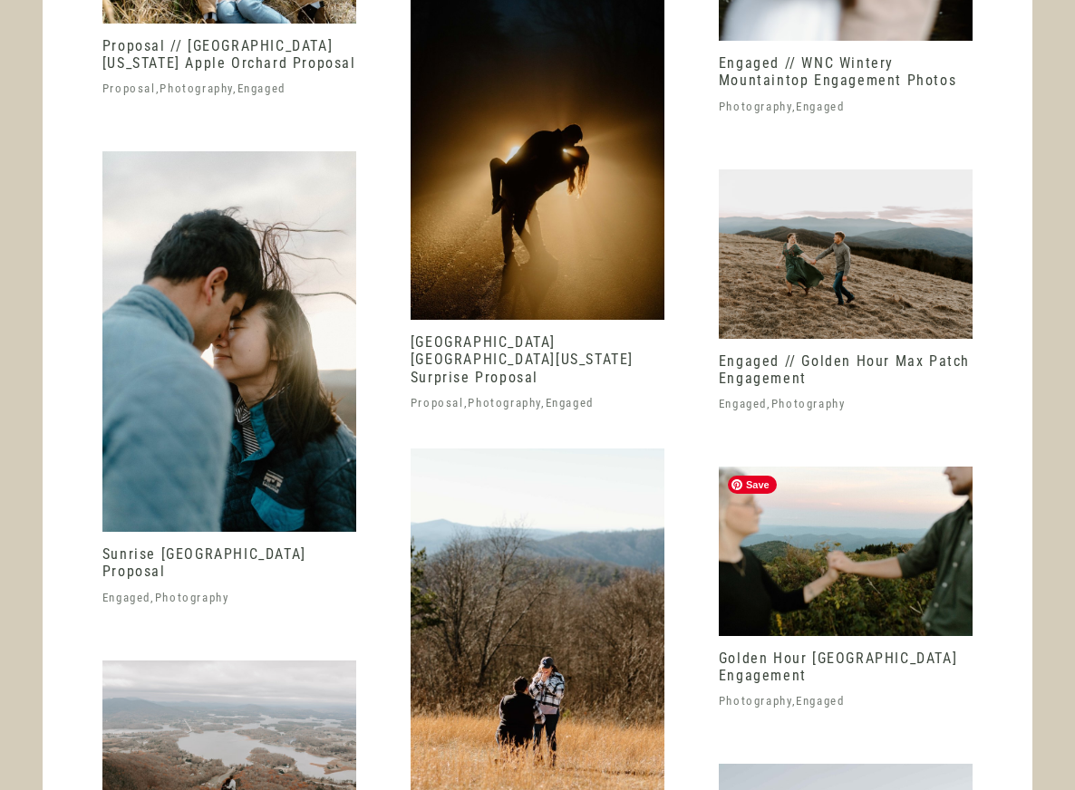
scroll to position [4834, 0]
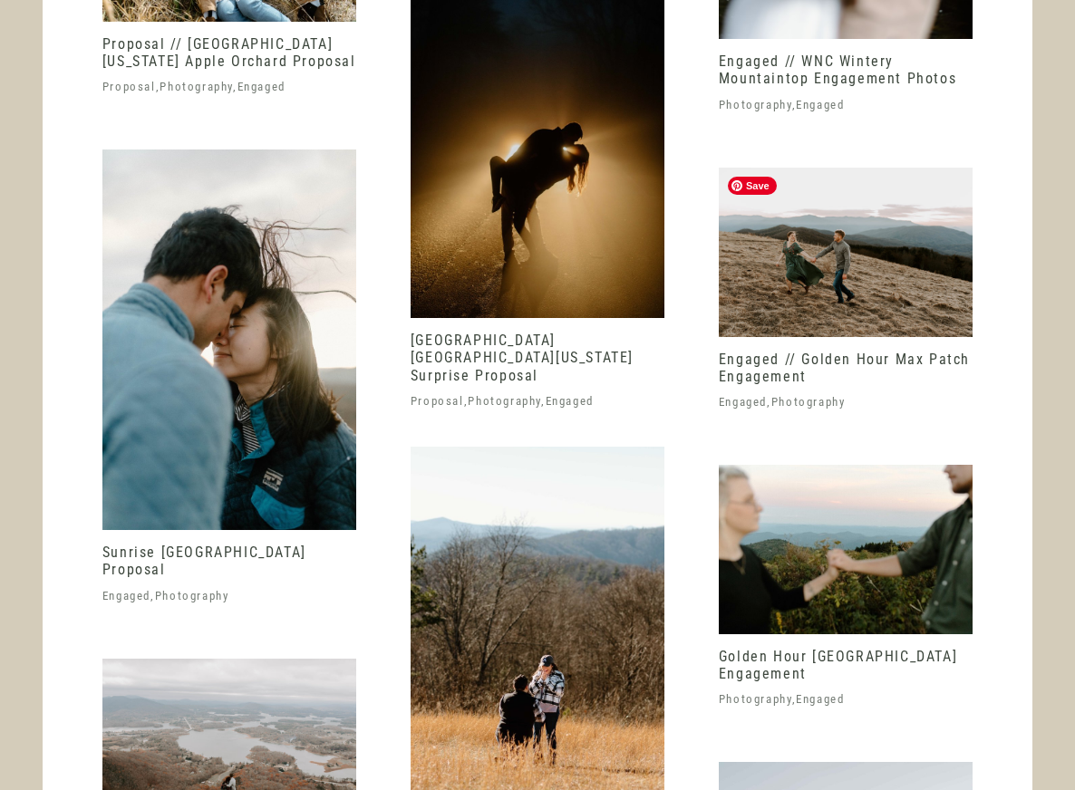
click at [832, 259] on img at bounding box center [845, 252] width 254 height 169
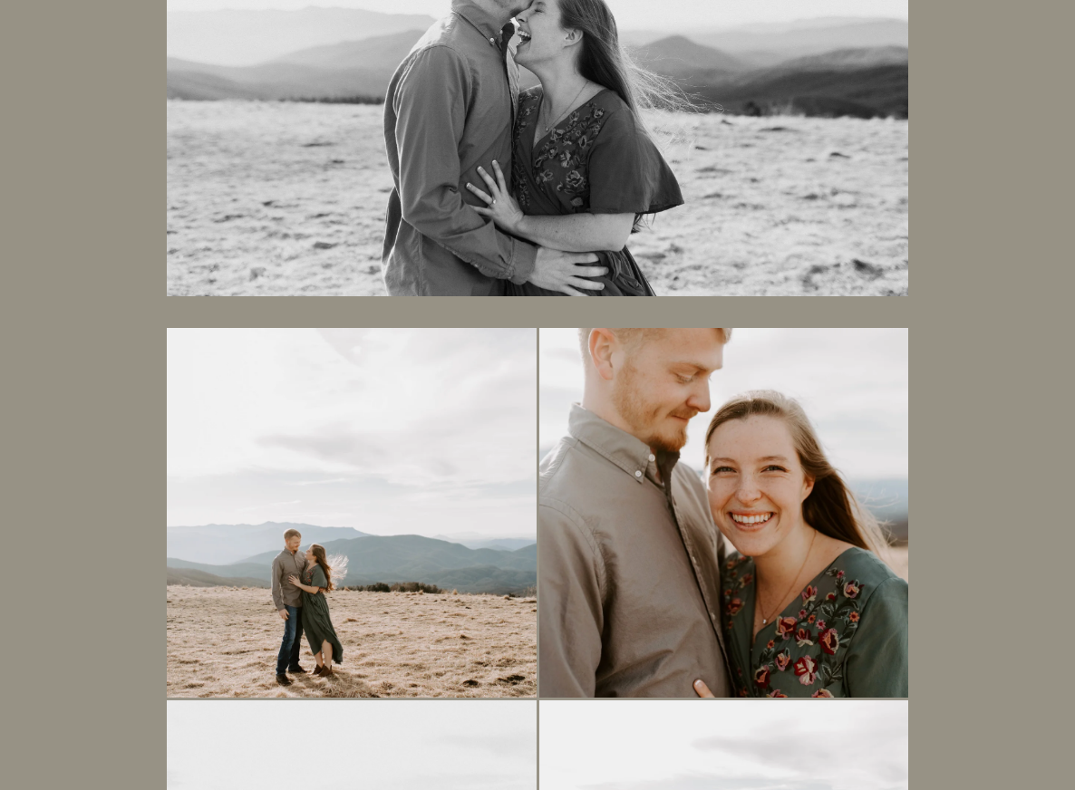
scroll to position [1797, 0]
